Goal: Task Accomplishment & Management: Use online tool/utility

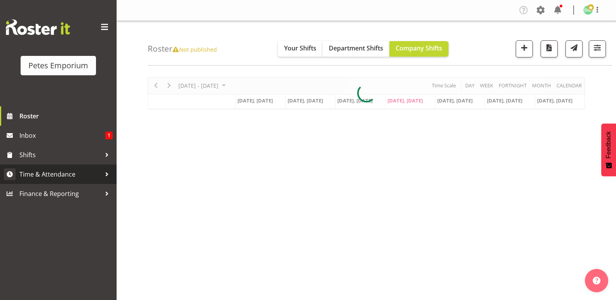
click at [64, 169] on span "Time & Attendance" at bounding box center [60, 175] width 82 height 12
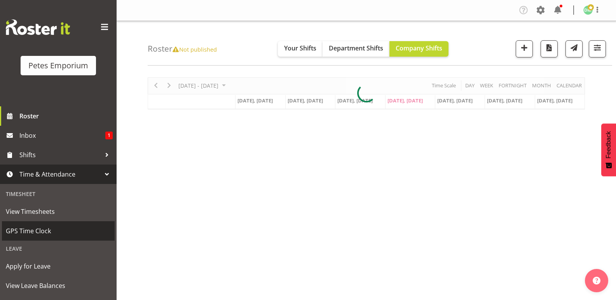
click at [47, 231] on span "GPS Time Clock" at bounding box center [58, 231] width 105 height 12
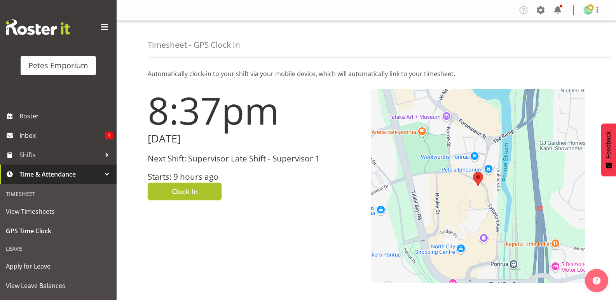
click at [193, 192] on span "Clock In" at bounding box center [185, 192] width 26 height 10
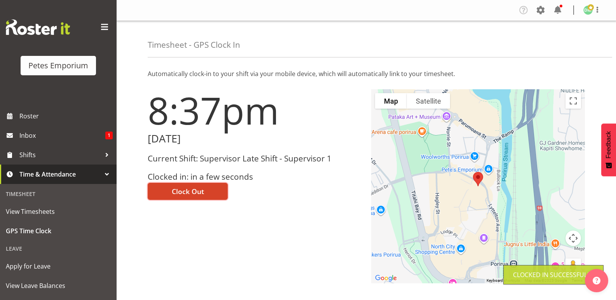
click at [198, 188] on span "Clock Out" at bounding box center [188, 192] width 32 height 10
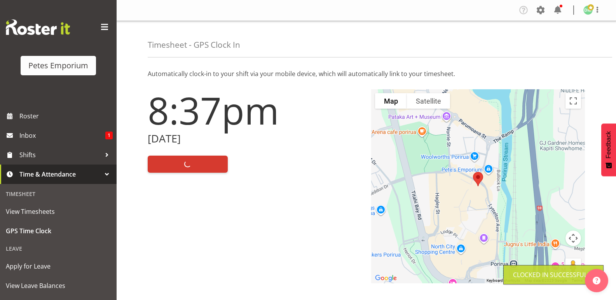
click at [589, 15] on figure at bounding box center [587, 9] width 9 height 9
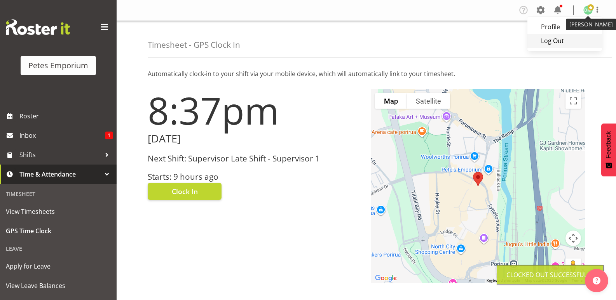
click at [557, 41] on link "Log Out" at bounding box center [564, 41] width 75 height 14
